Goal: Information Seeking & Learning: Learn about a topic

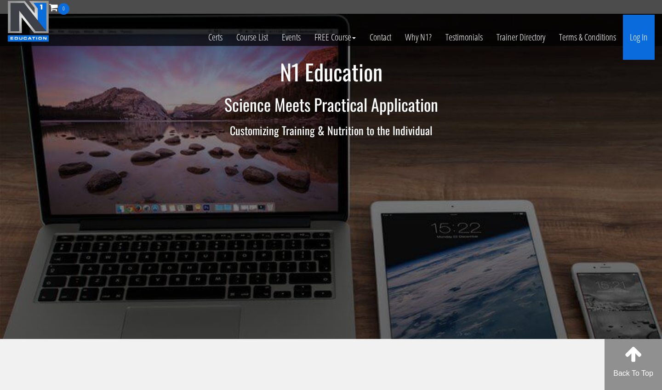
click at [632, 34] on link "Log In" at bounding box center [639, 37] width 32 height 45
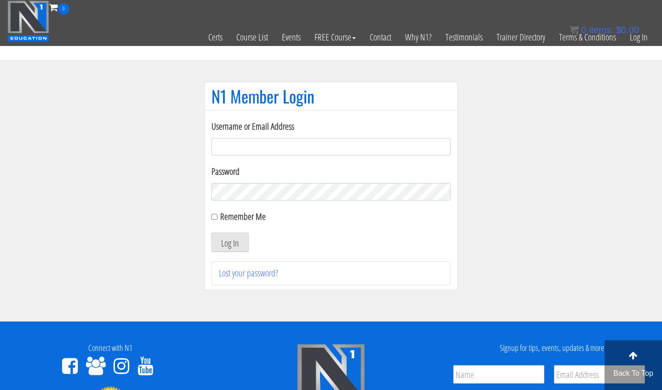
type input "[EMAIL_ADDRESS][DOMAIN_NAME]"
click at [230, 242] on button "Log In" at bounding box center [230, 242] width 37 height 19
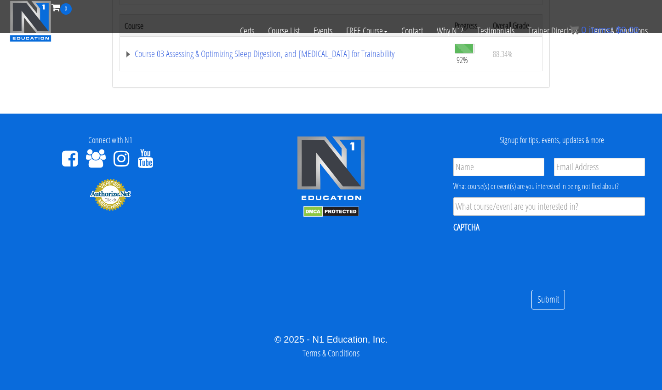
scroll to position [711, 0]
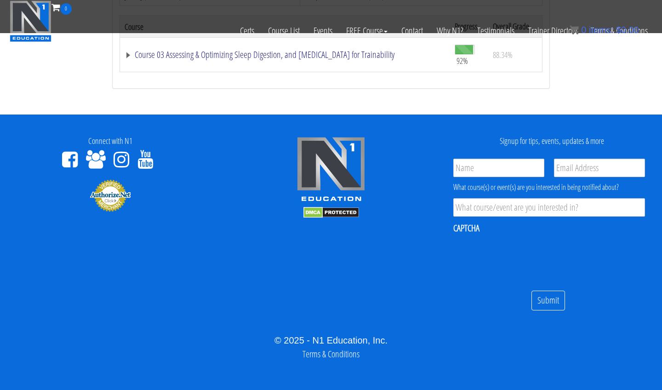
click at [374, 54] on link "Course 03 Assessing & Optimizing Sleep Digestion, and Stress Management for Tra…" at bounding box center [285, 54] width 321 height 9
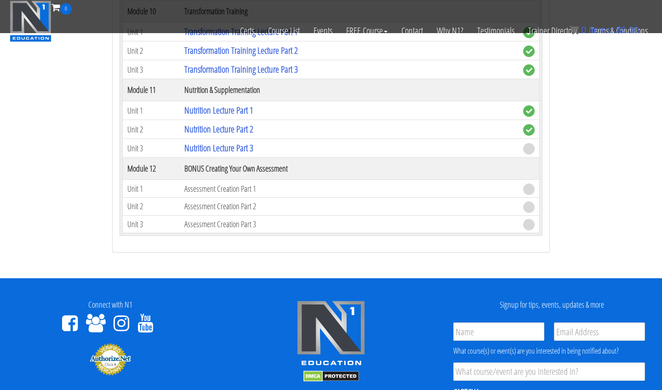
scroll to position [1706, 0]
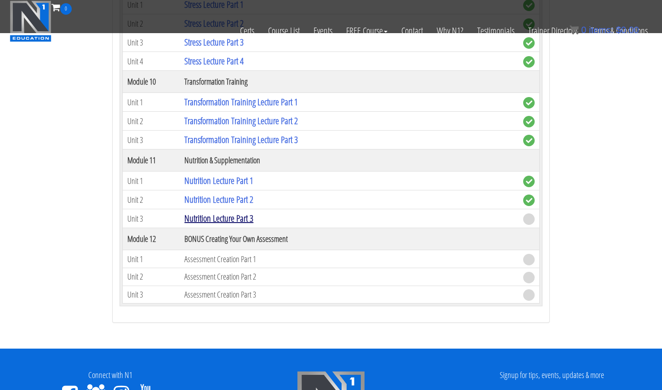
click at [252, 215] on link "Nutrition Lecture Part 3" at bounding box center [218, 218] width 69 height 12
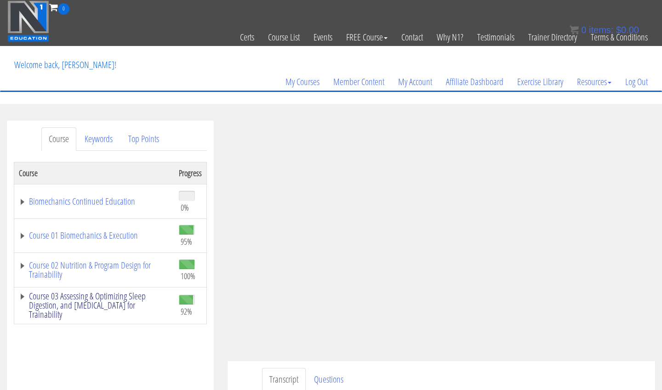
click at [134, 297] on link "Course 03 Assessing & Optimizing Sleep Digestion, and Stress Management for Tra…" at bounding box center [94, 306] width 151 height 28
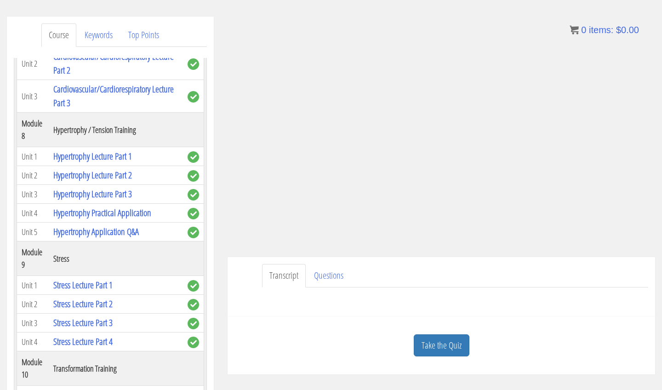
scroll to position [102, 0]
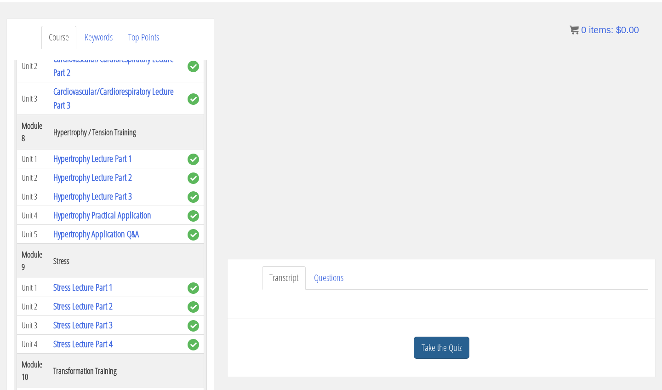
click at [449, 341] on link "Take the Quiz" at bounding box center [442, 348] width 56 height 23
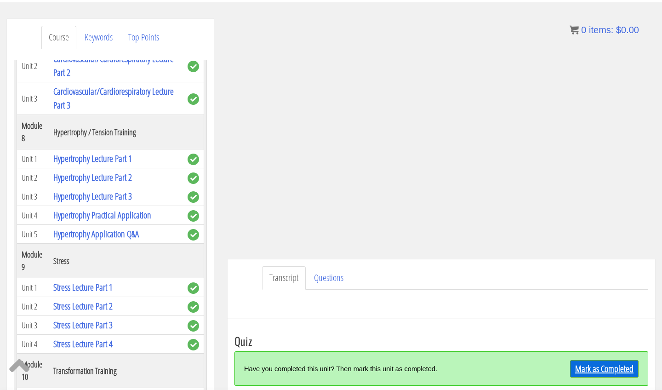
click at [578, 362] on link "Mark as Completed" at bounding box center [604, 368] width 69 height 17
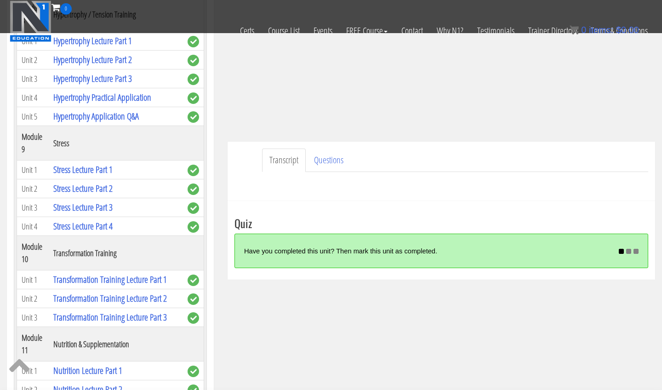
scroll to position [155, 0]
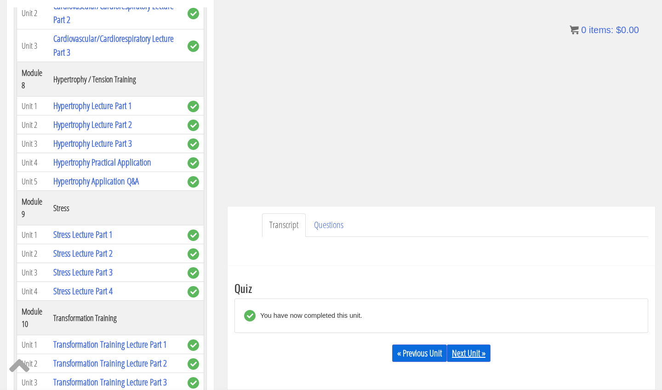
click at [481, 357] on link "Next Unit »" at bounding box center [469, 352] width 44 height 17
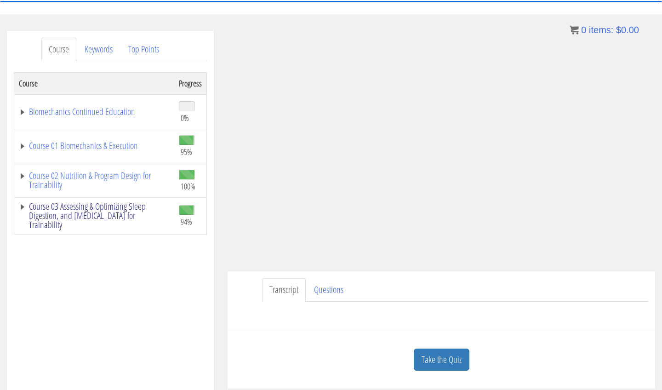
click at [137, 212] on link "Course 03 Assessing & Optimizing Sleep Digestion, and [MEDICAL_DATA] for Traina…" at bounding box center [94, 216] width 151 height 28
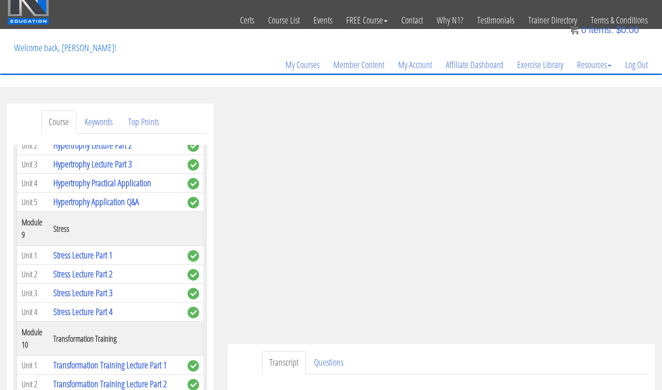
scroll to position [14, 0]
